Goal: Task Accomplishment & Management: Manage account settings

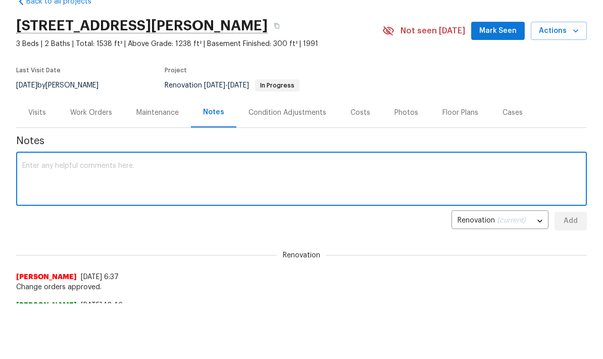
scroll to position [55, 0]
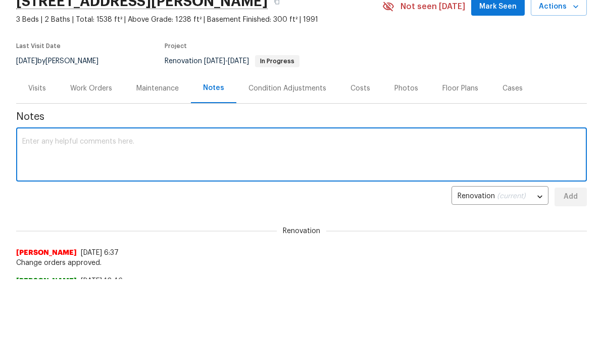
click at [173, 163] on textarea at bounding box center [301, 180] width 559 height 35
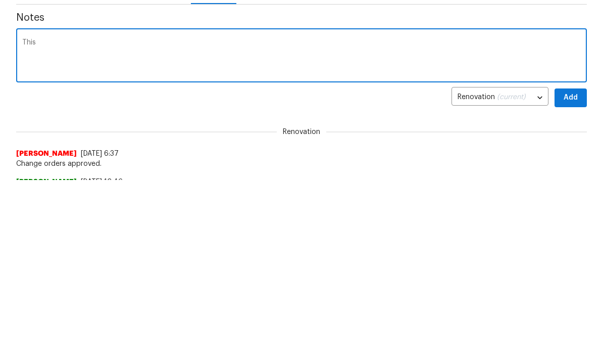
type textarea "This renovation was completed [DATE] with the final cleaning and miscellaneous …"
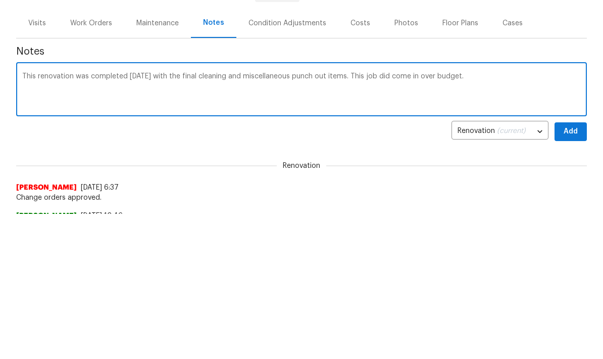
click at [30, 163] on textarea "This renovation was completed [DATE] with the final cleaning and miscellaneous …" at bounding box center [301, 180] width 559 height 35
click at [29, 163] on textarea "This renovation was completed [DATE] with the final cleaning and miscellaneous …" at bounding box center [301, 180] width 559 height 35
click at [364, 108] on div "Costs" at bounding box center [361, 113] width 20 height 10
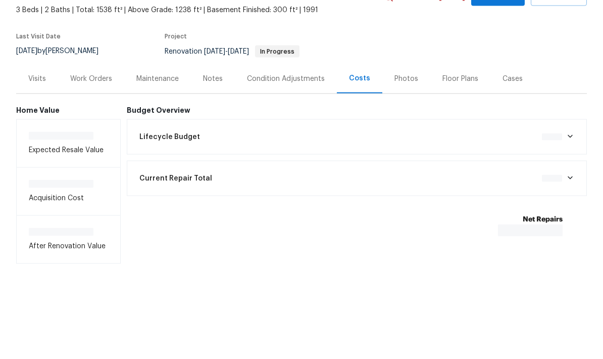
scroll to position [40, 0]
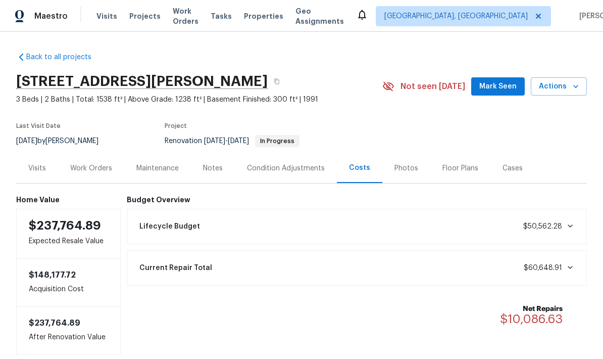
click at [215, 163] on div "Notes" at bounding box center [213, 168] width 20 height 10
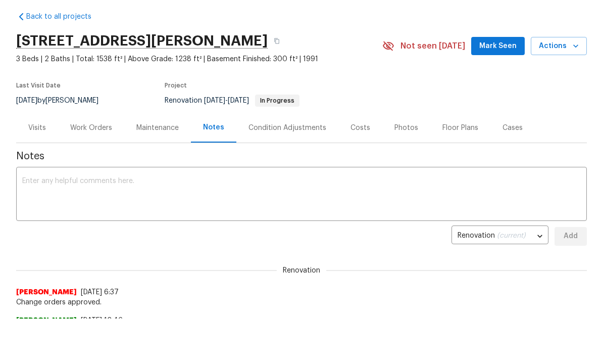
click at [213, 182] on textarea at bounding box center [301, 194] width 559 height 35
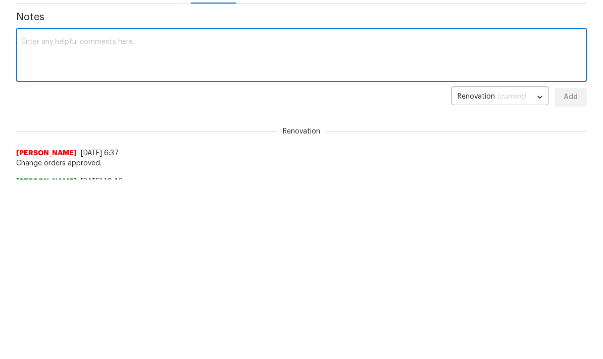
click at [167, 177] on textarea at bounding box center [301, 194] width 559 height 35
paste textarea "This renovation was completed [DATE] with the final cleaning and miscellaneous …"
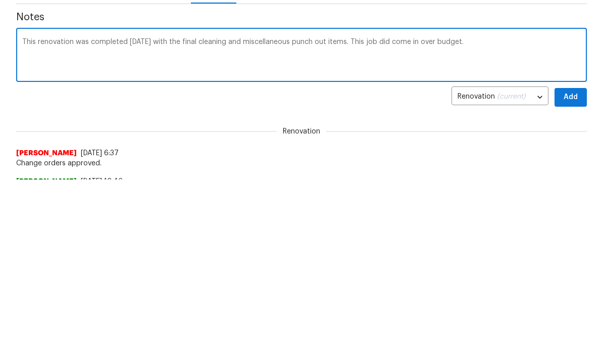
type textarea "This renovation was completed [DATE] with the final cleaning and miscellaneous …"
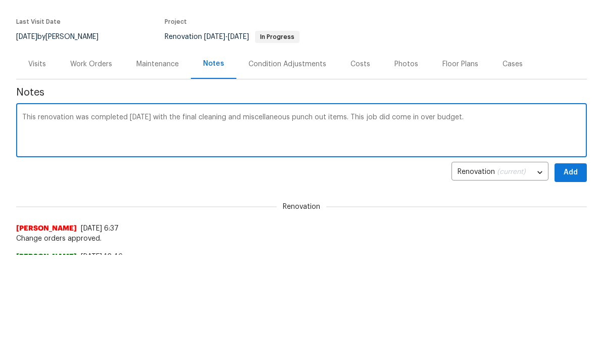
click at [362, 123] on div "Costs" at bounding box center [361, 128] width 20 height 10
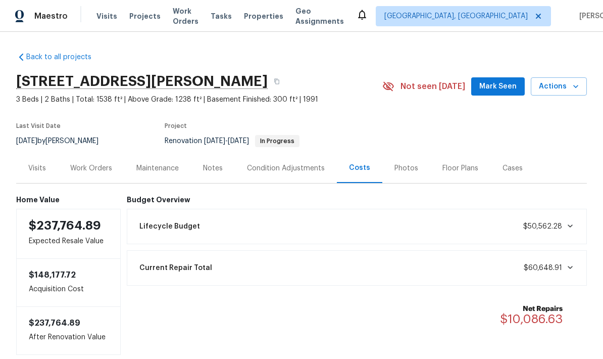
click at [219, 163] on div "Notes" at bounding box center [213, 168] width 20 height 10
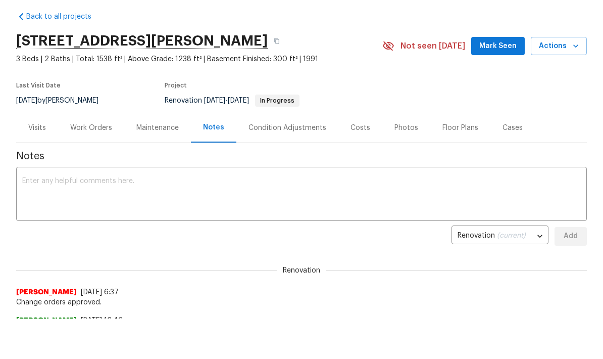
click at [205, 179] on textarea at bounding box center [301, 194] width 559 height 35
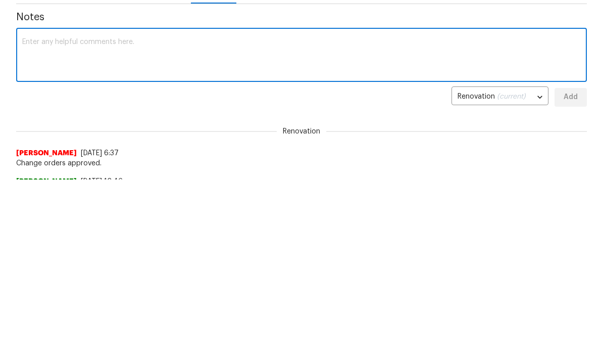
click at [159, 177] on textarea at bounding box center [301, 194] width 559 height 35
click at [72, 177] on textarea at bounding box center [301, 194] width 559 height 35
click at [77, 177] on textarea at bounding box center [301, 194] width 559 height 35
paste textarea "This renovation was completed [DATE] with the final cleaning and miscellaneous …"
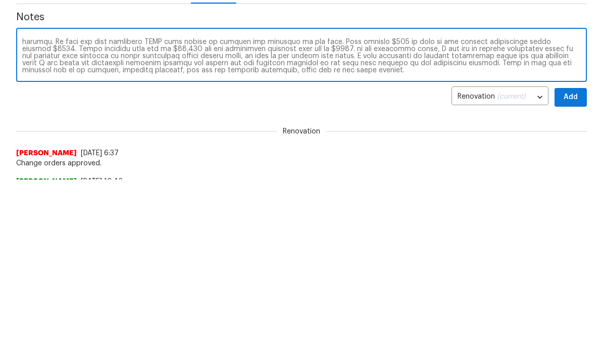
scroll to position [35, 0]
type textarea "This renovation was completed [DATE] with the final cleaning and miscellaneous …"
click at [575, 230] on span "Add" at bounding box center [571, 236] width 16 height 13
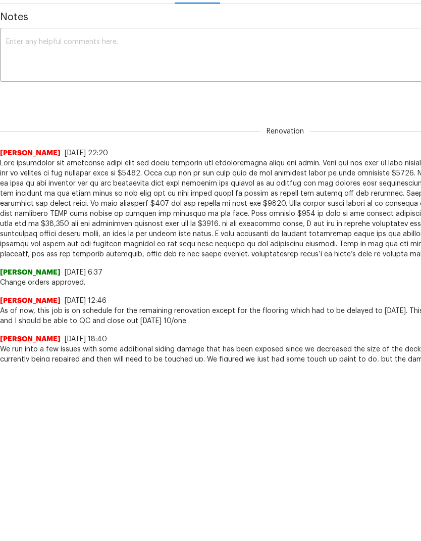
scroll to position [179, 0]
click at [310, 358] on html "Maestro Visits Projects Work Orders Tasks Properties Geo Assignments [GEOGRAPHI…" at bounding box center [210, 91] width 421 height 541
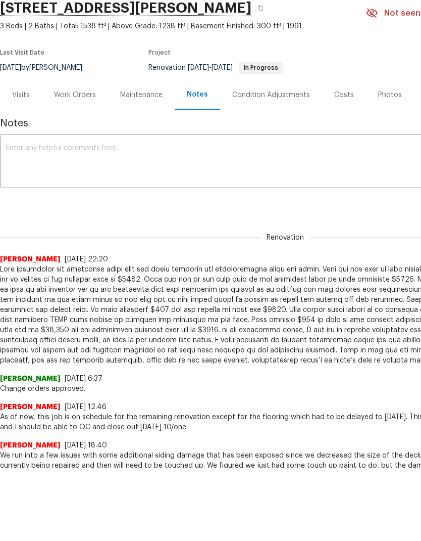
scroll to position [0, 0]
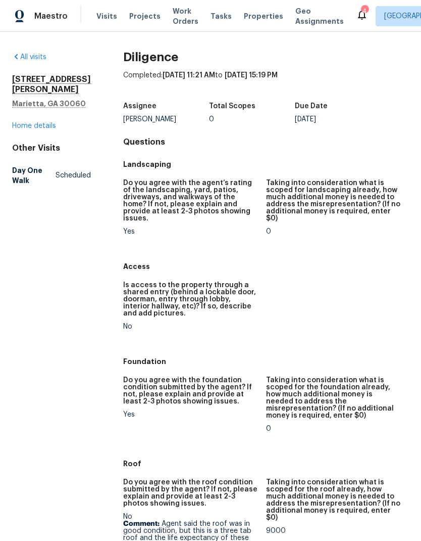
click at [49, 122] on link "Home details" at bounding box center [34, 125] width 44 height 7
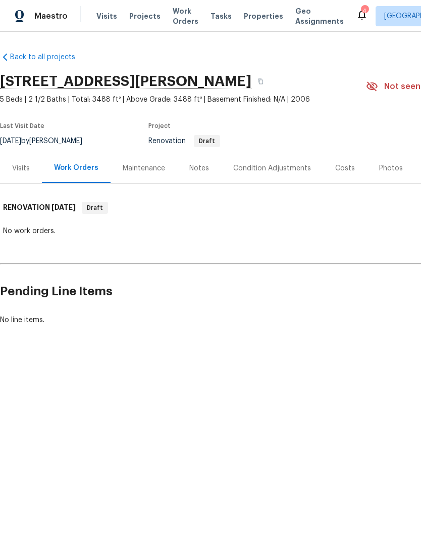
click at [290, 170] on div "Condition Adjustments" at bounding box center [272, 168] width 78 height 10
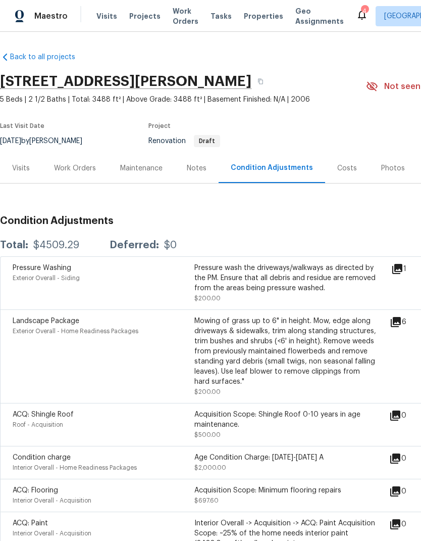
click at [85, 169] on div "Work Orders" at bounding box center [75, 168] width 42 height 10
